Goal: Information Seeking & Learning: Learn about a topic

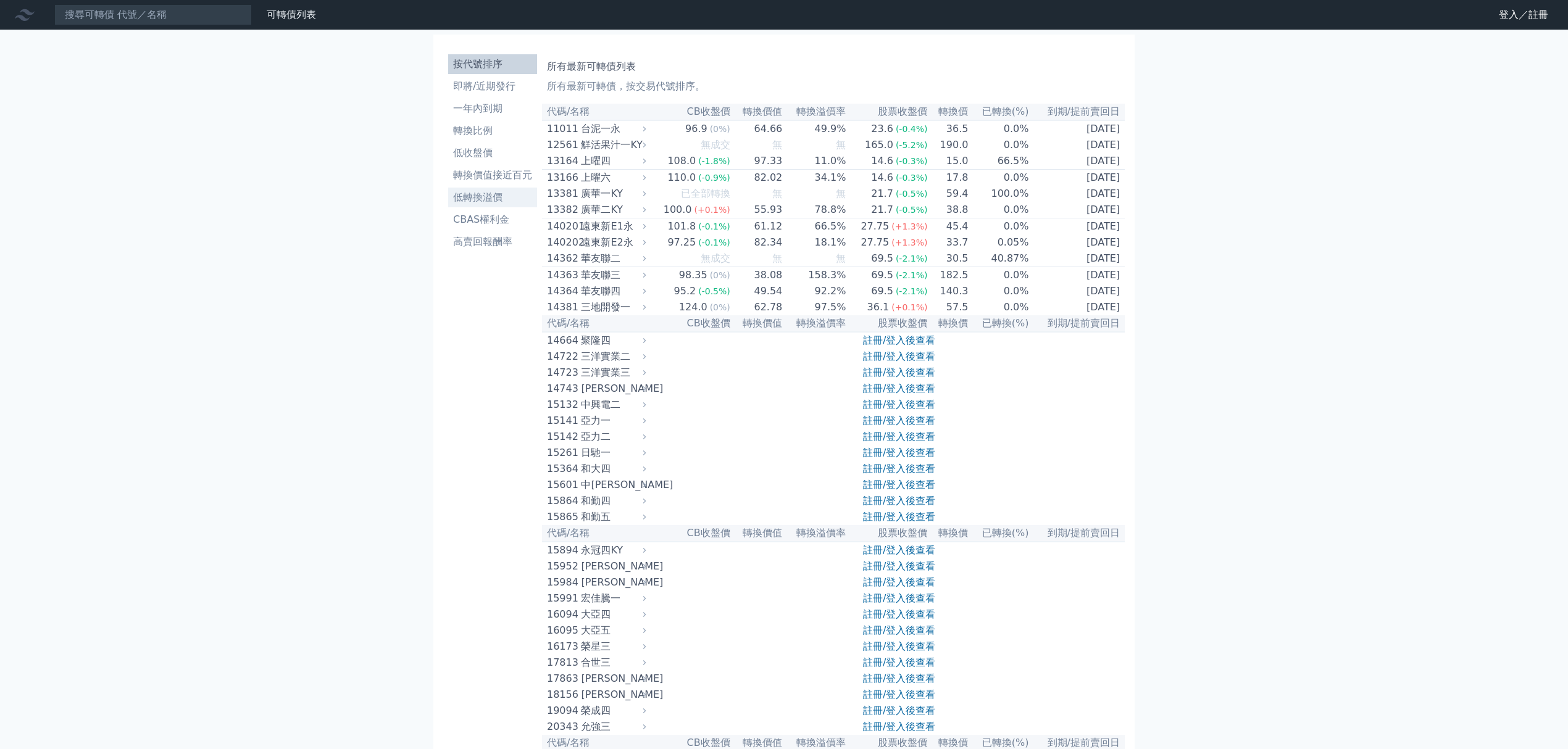
click at [491, 198] on li "低轉換溢價" at bounding box center [493, 197] width 89 height 14
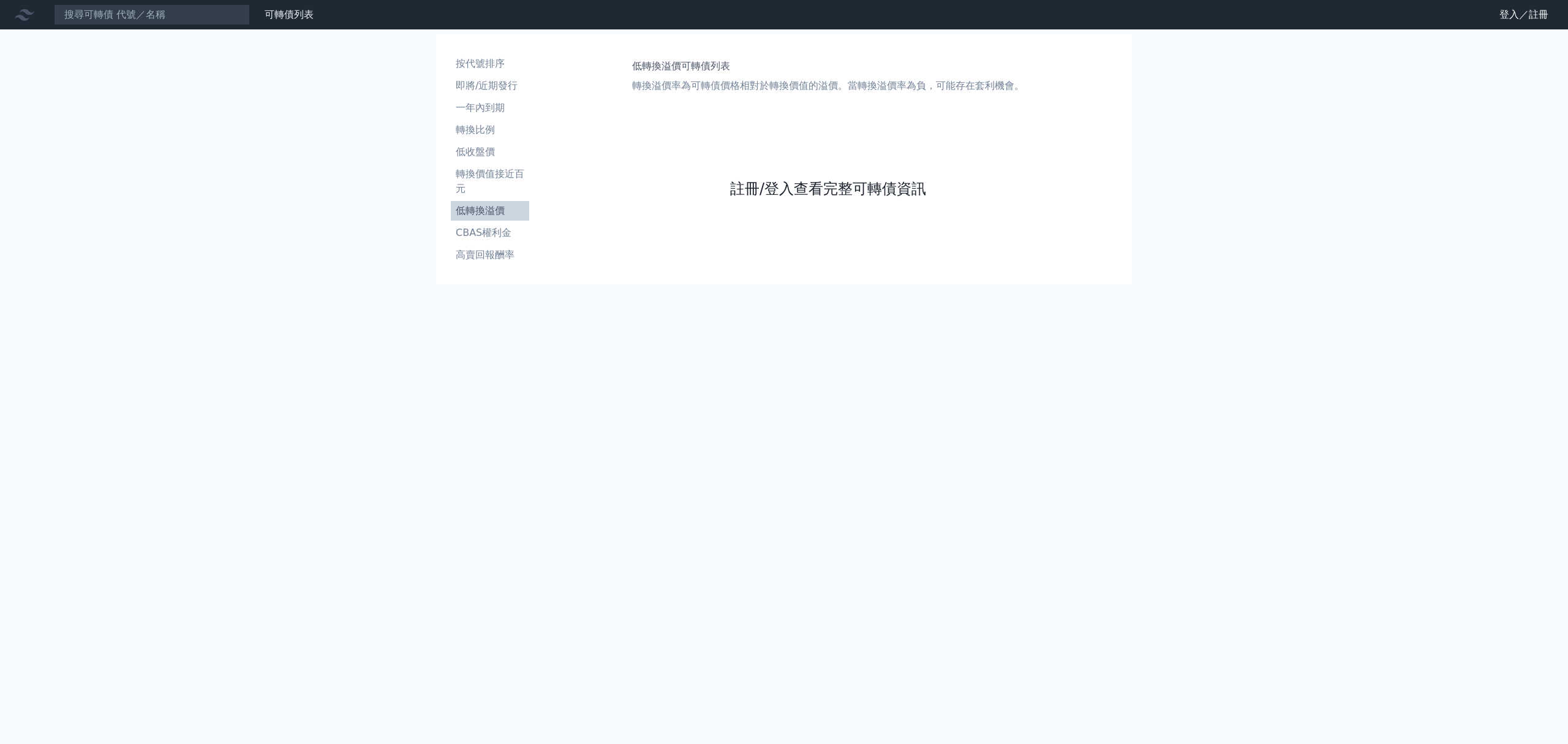
click at [827, 192] on link "註冊/登入查看完整可轉債資訊" at bounding box center [828, 189] width 196 height 20
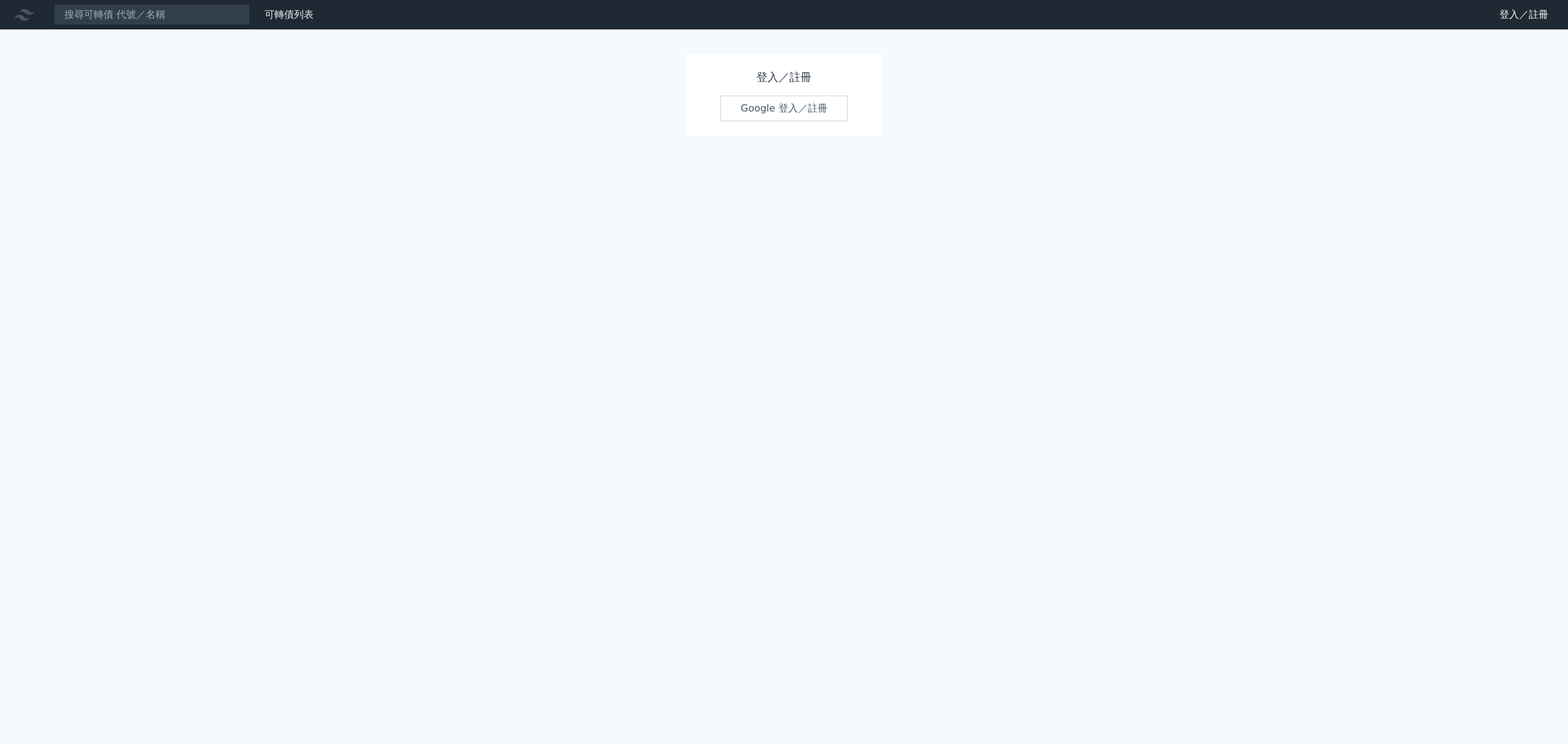
click at [793, 108] on link "Google 登入／註冊" at bounding box center [784, 109] width 127 height 26
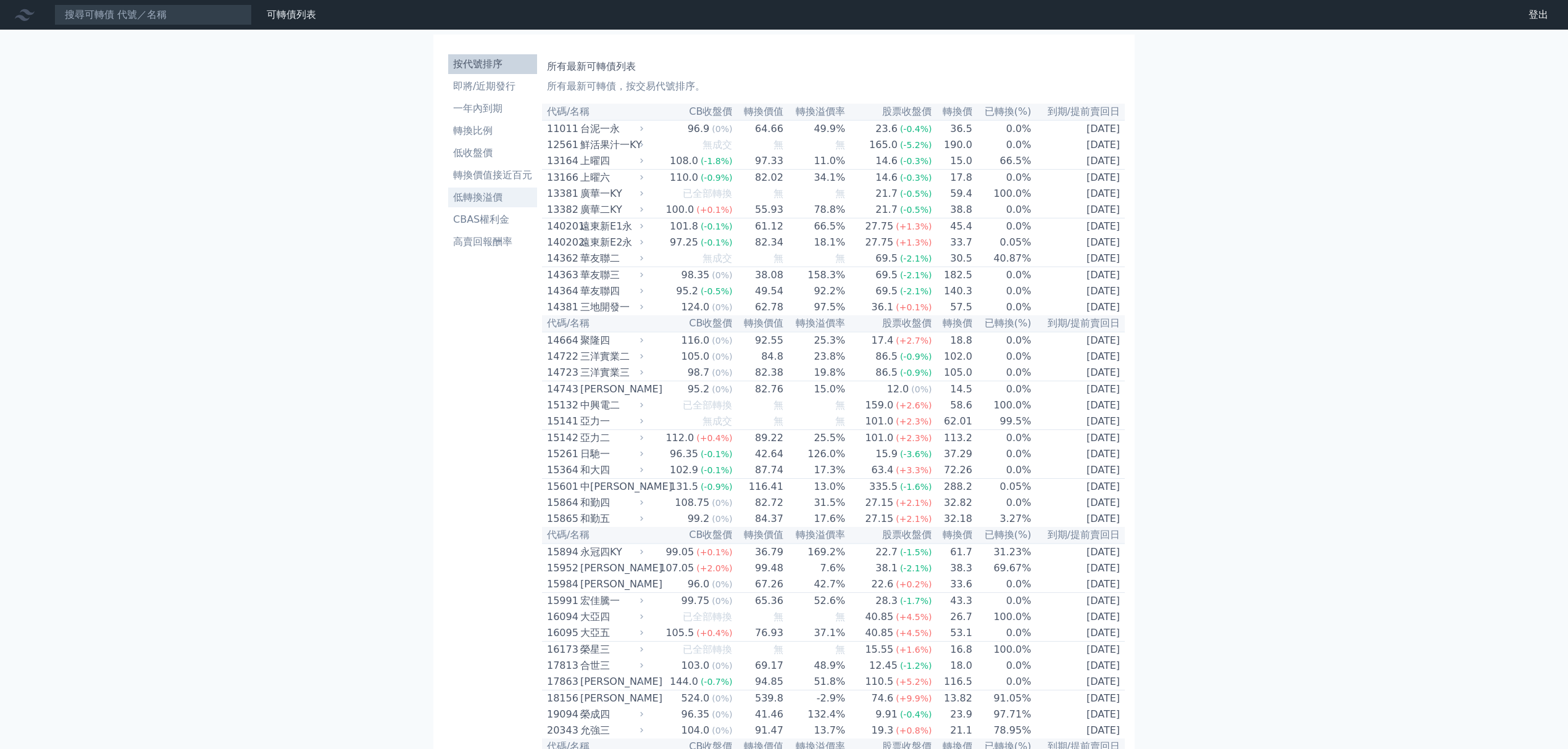
click at [504, 200] on li "低轉換溢價" at bounding box center [493, 197] width 89 height 14
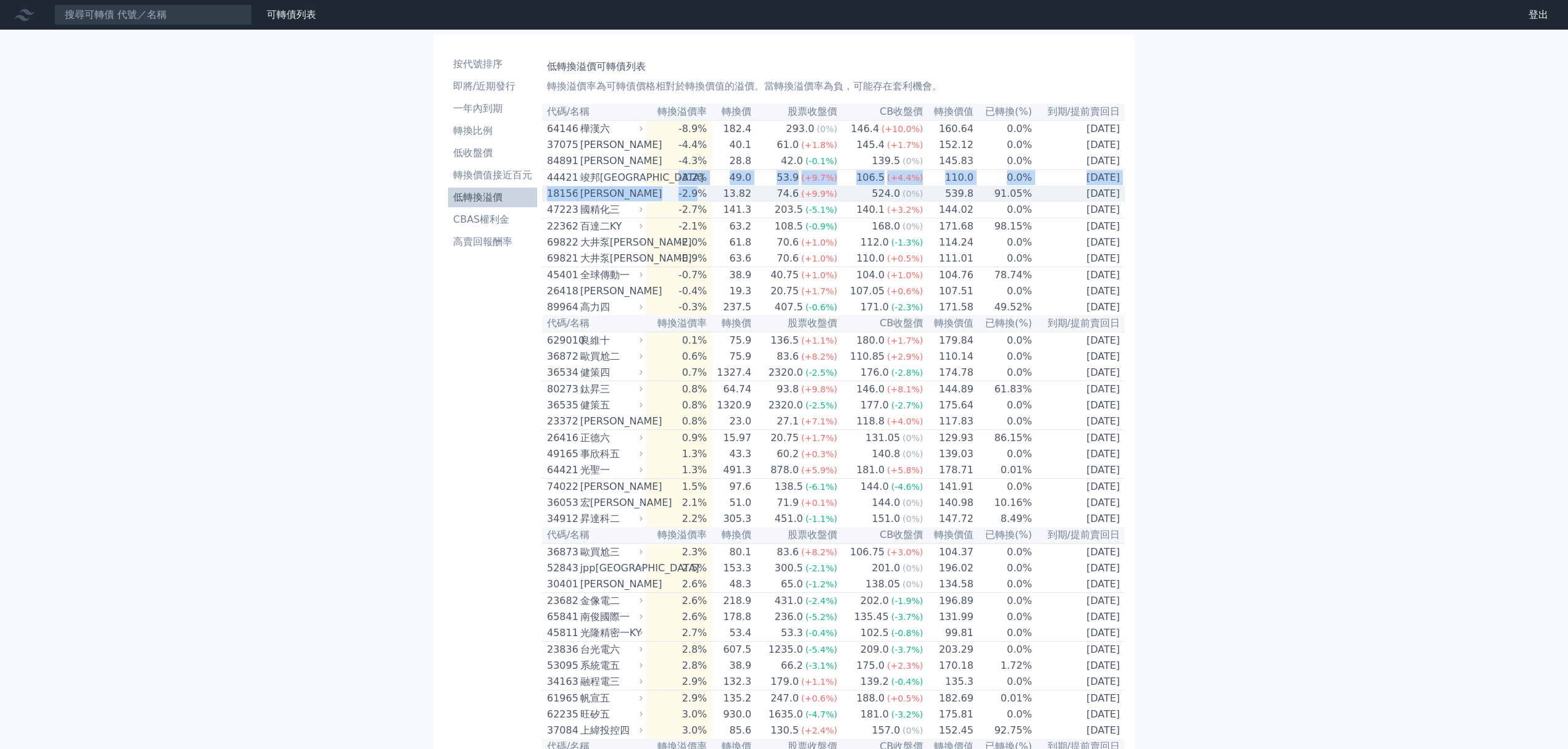
drag, startPoint x: 667, startPoint y: 178, endPoint x: 704, endPoint y: 205, distance: 45.8
click at [878, 217] on div "140.1" at bounding box center [870, 209] width 33 height 14
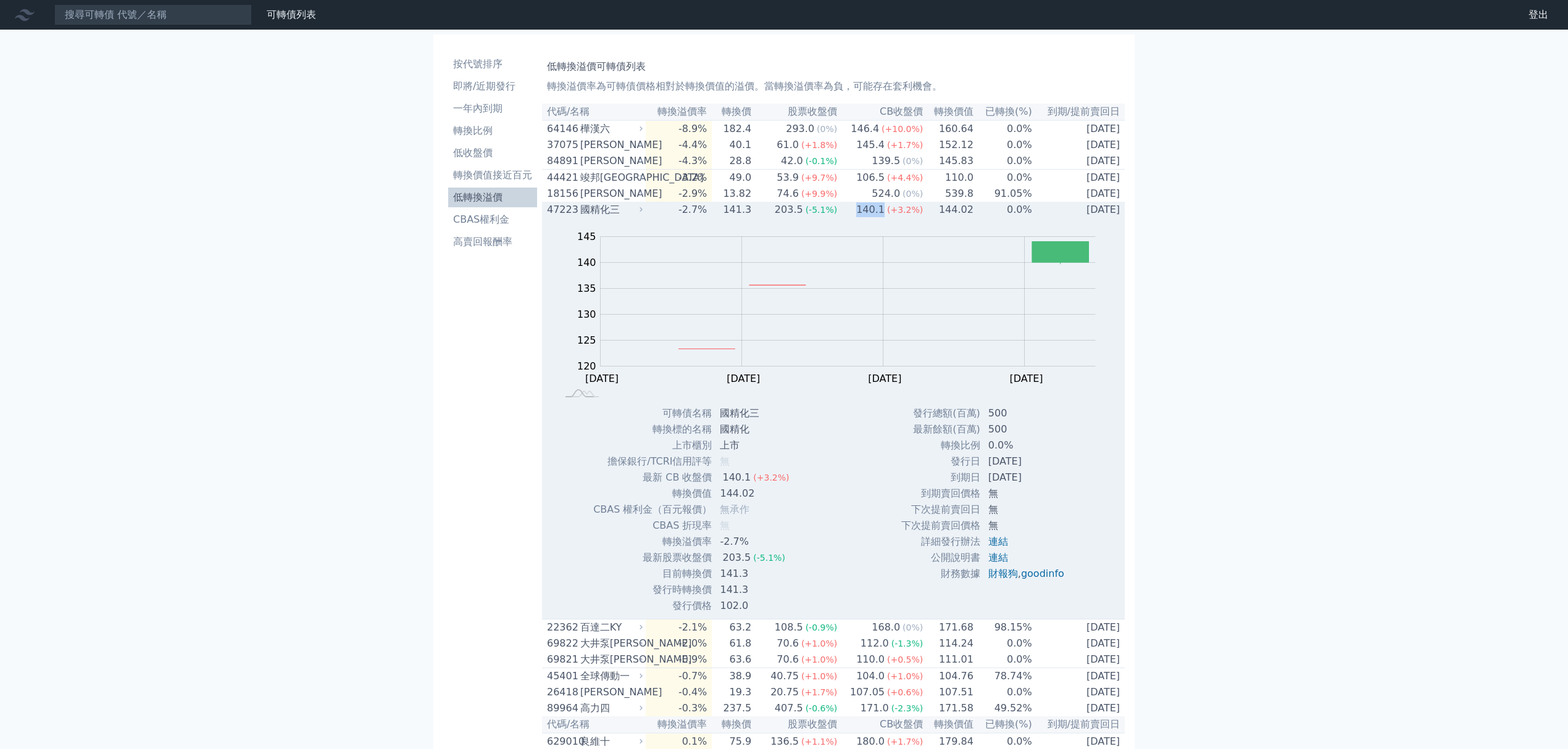
click at [878, 217] on div "140.1" at bounding box center [870, 209] width 33 height 14
